Goal: Information Seeking & Learning: Learn about a topic

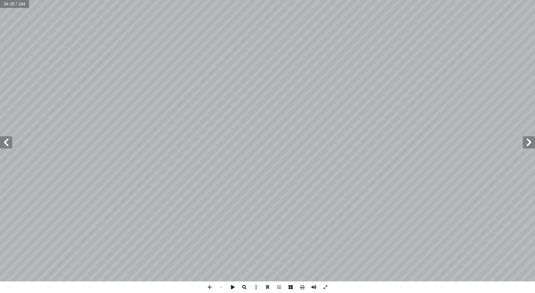
click at [245, 287] on span at bounding box center [245, 288] width 12 height 12
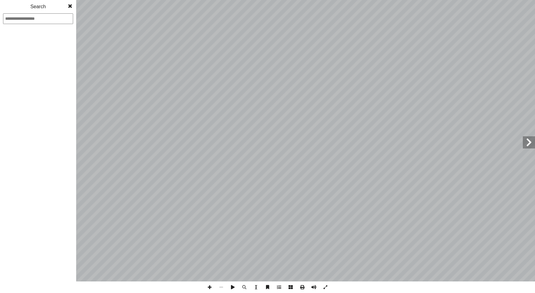
click at [70, 7] on span at bounding box center [70, 6] width 11 height 12
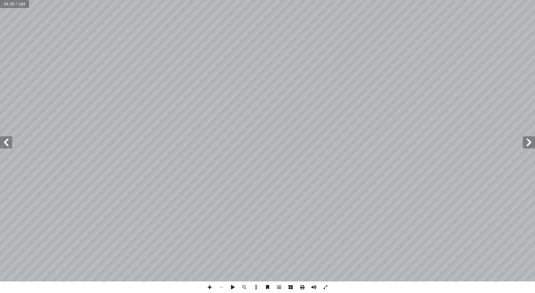
click at [528, 147] on span at bounding box center [529, 143] width 12 height 12
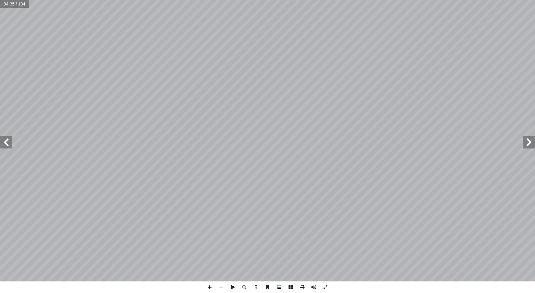
click at [528, 147] on span at bounding box center [529, 143] width 12 height 12
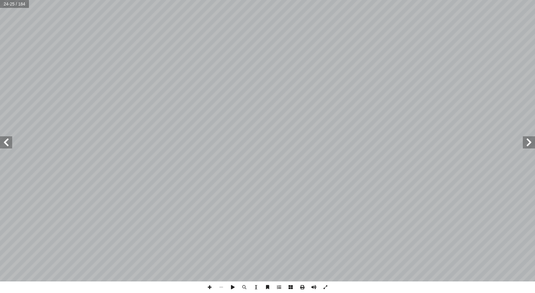
click at [7, 145] on span at bounding box center [6, 143] width 12 height 12
click at [5, 148] on span at bounding box center [6, 143] width 12 height 12
click at [26, 118] on div "٢ 6 خر كتلته kg 4 آ ا ه السيني الموجب بسرعة s/m 3،ويتحرك جسم � تج � يتحرك جسم ك…" at bounding box center [267, 141] width 535 height 282
click at [9, 142] on span at bounding box center [6, 143] width 12 height 12
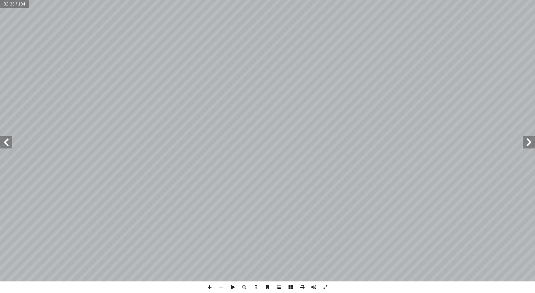
click at [11, 145] on span at bounding box center [6, 143] width 12 height 12
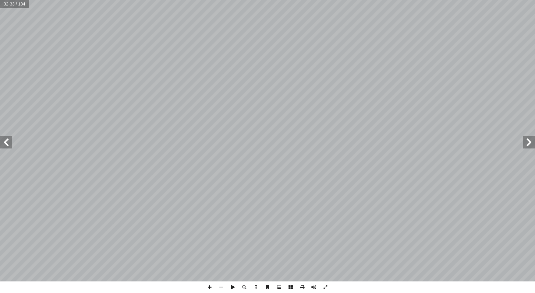
click at [11, 145] on span at bounding box center [6, 143] width 12 height 12
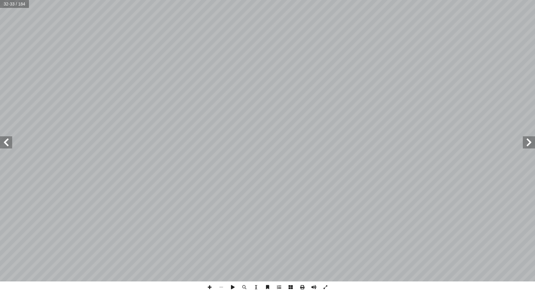
click at [11, 145] on span at bounding box center [6, 143] width 12 height 12
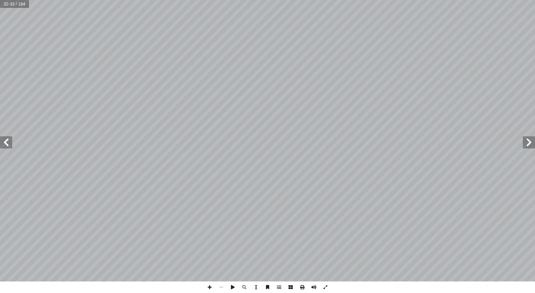
click at [11, 146] on span at bounding box center [6, 143] width 12 height 12
click at [8, 146] on span at bounding box center [6, 143] width 12 height 12
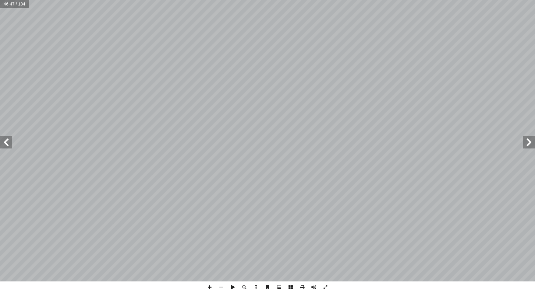
click at [8, 146] on span at bounding box center [6, 143] width 12 height 12
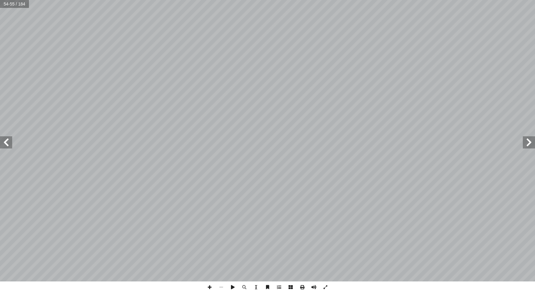
click at [7, 142] on span at bounding box center [6, 143] width 12 height 12
